Goal: Task Accomplishment & Management: Manage account settings

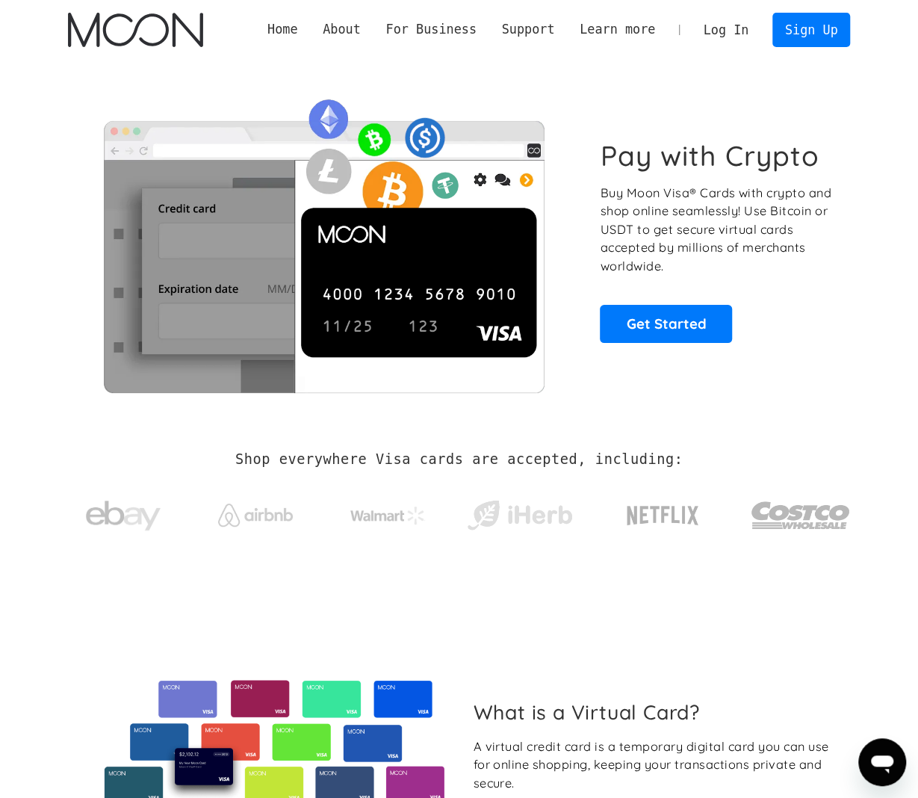
click at [868, 108] on div "Pay with Crypto Buy Moon Visa® Cards with crypto and shop online seamlessly! Us…" at bounding box center [459, 241] width 827 height 362
click at [737, 36] on link "Log In" at bounding box center [726, 29] width 70 height 33
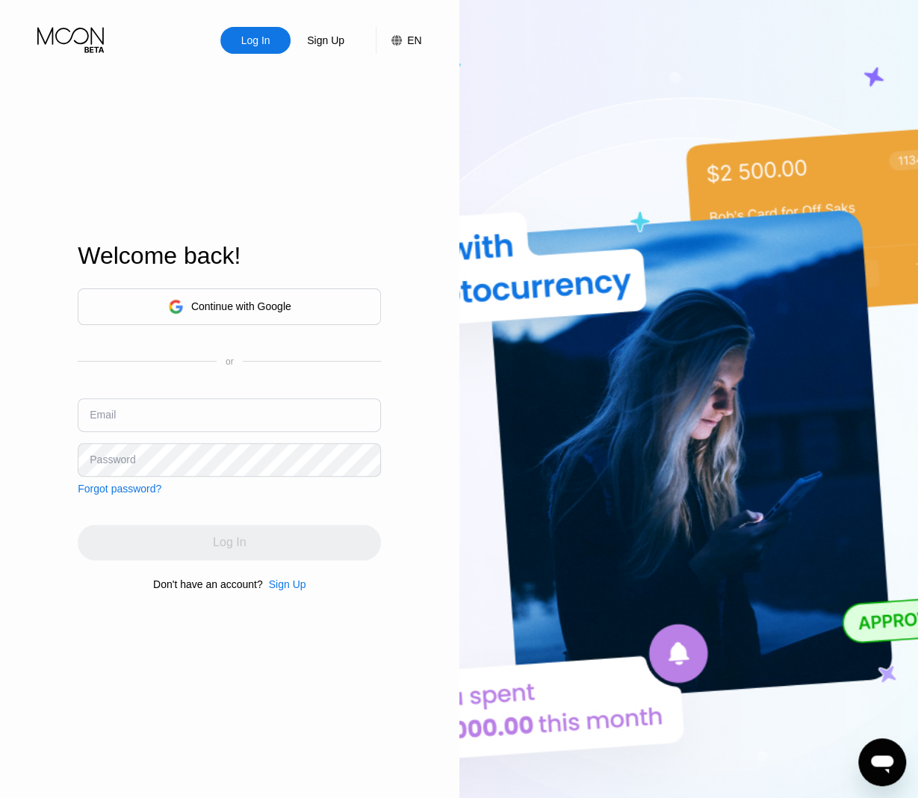
click at [263, 424] on input "text" at bounding box center [229, 415] width 303 height 34
type input "ropamine84a@proton.me"
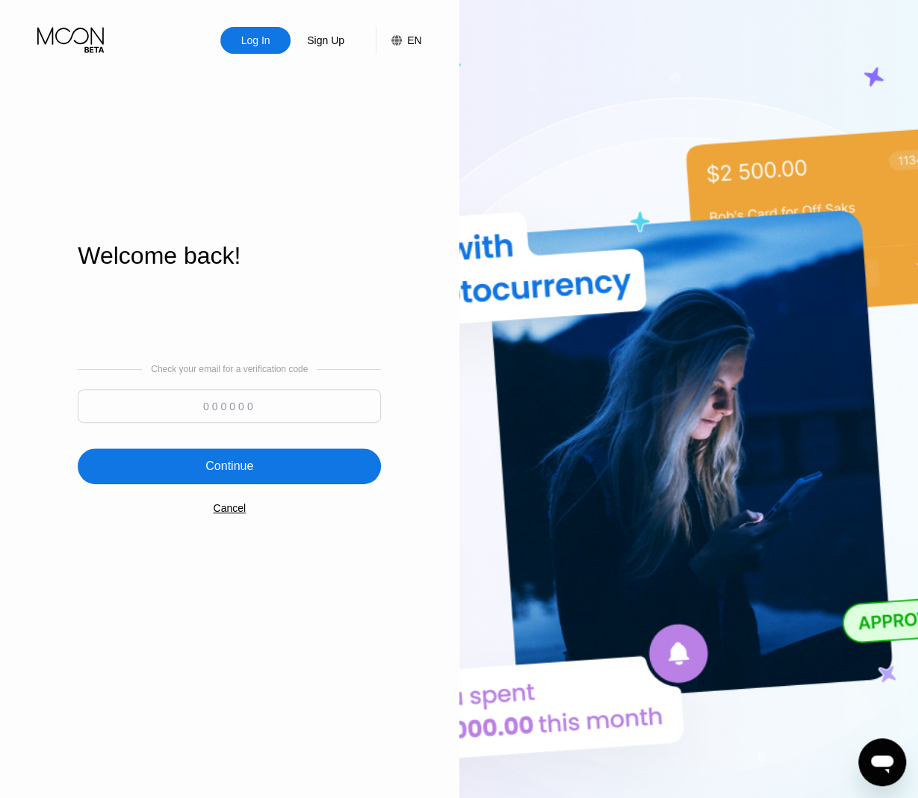
click at [184, 407] on input at bounding box center [229, 406] width 303 height 34
paste input "991816"
type input "991816"
click at [223, 463] on div "Continue" at bounding box center [229, 466] width 48 height 15
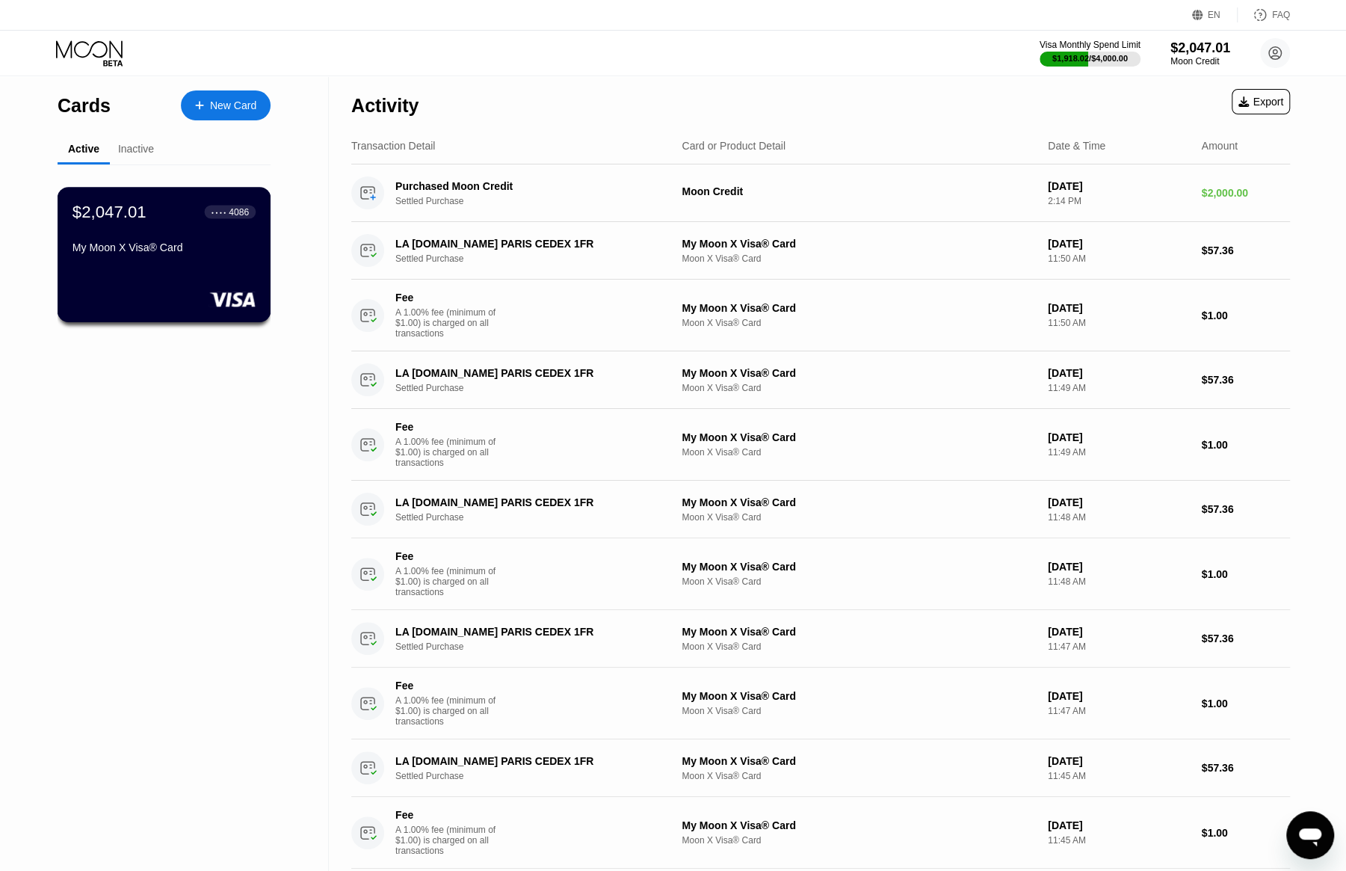
click at [178, 211] on div "$2,047.01 ● ● ● ● 4086" at bounding box center [163, 211] width 183 height 19
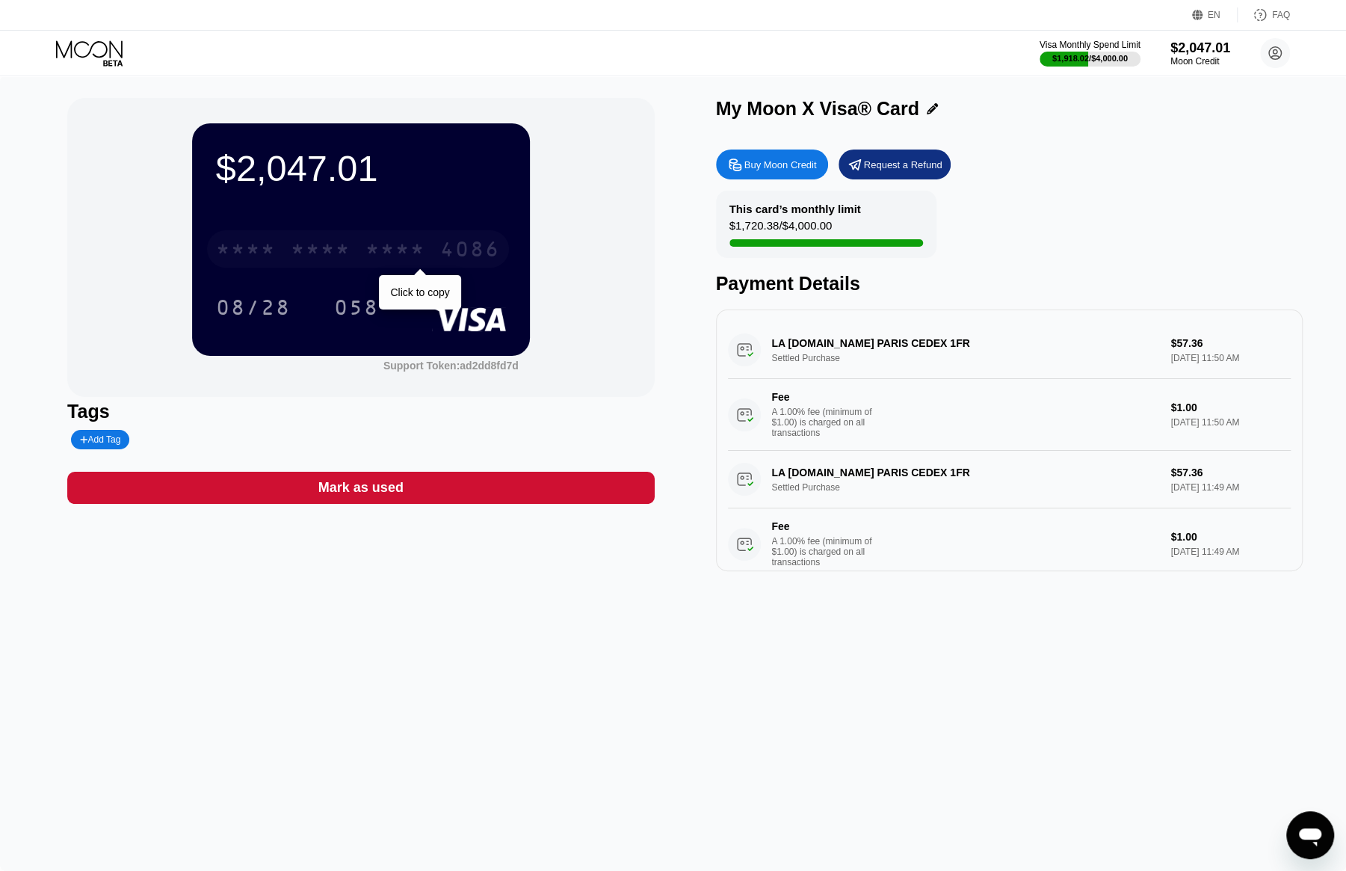
click at [385, 250] on div "* * * *" at bounding box center [395, 251] width 60 height 24
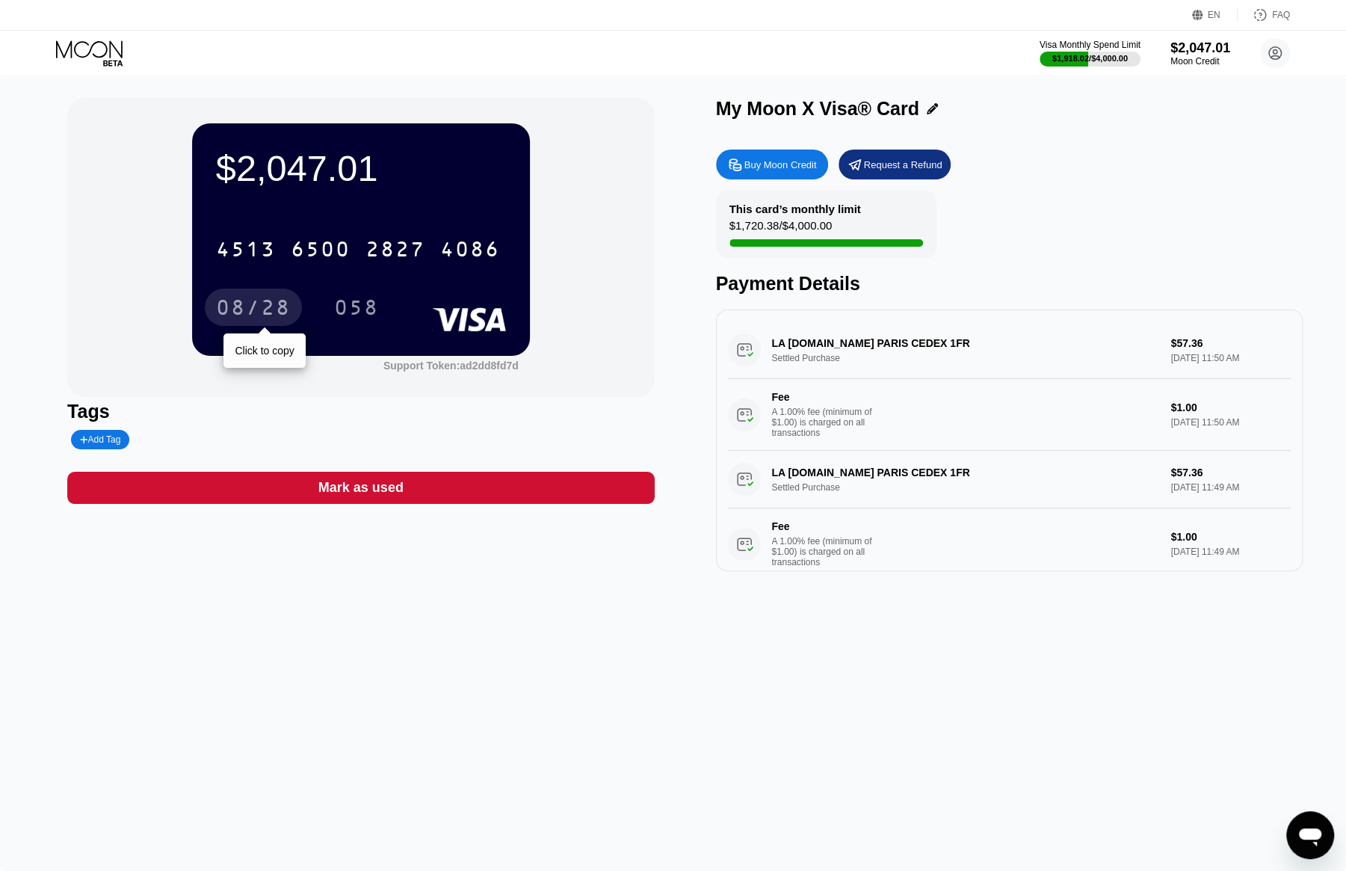
click at [236, 306] on div "08/28" at bounding box center [253, 309] width 75 height 24
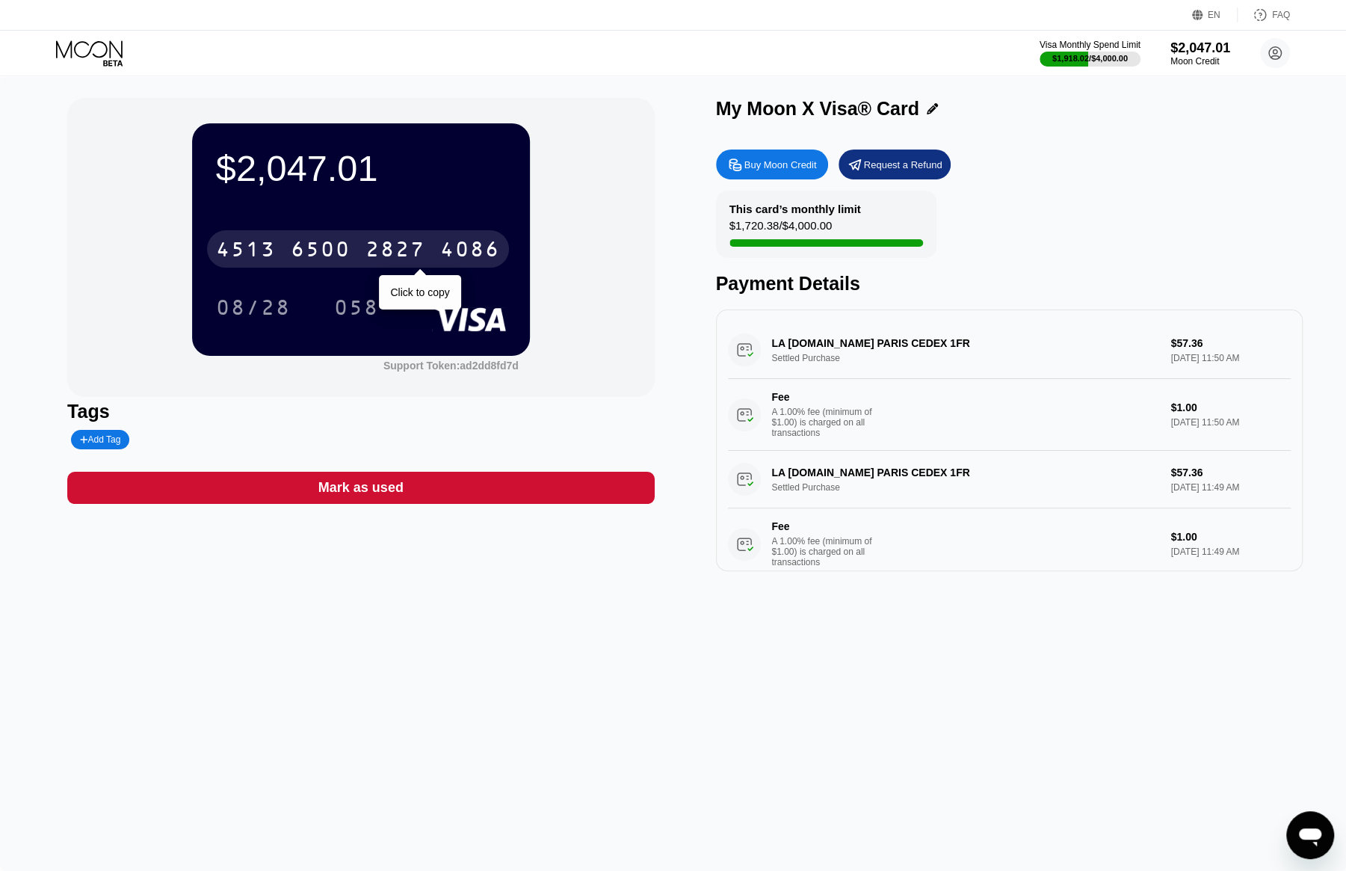
click at [359, 252] on div "4513 6500 2827 4086" at bounding box center [358, 248] width 302 height 37
